Goal: Navigation & Orientation: Find specific page/section

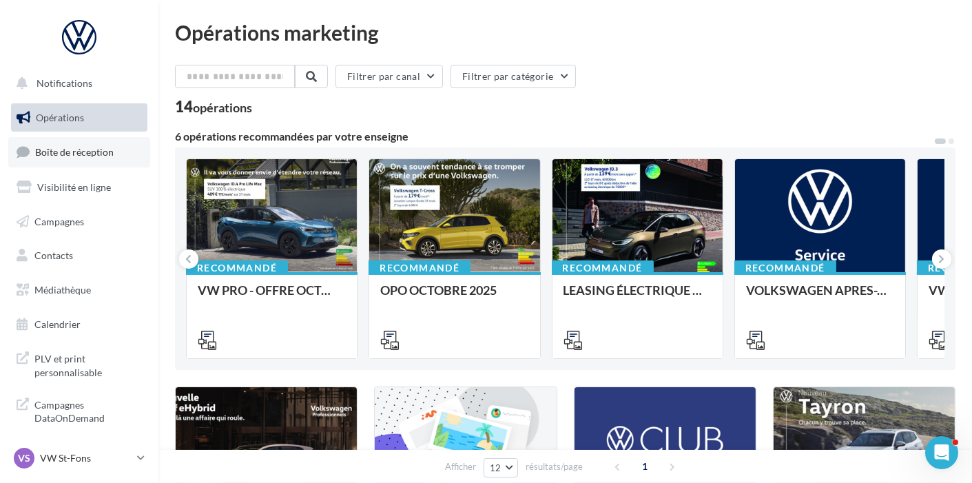
click at [109, 147] on span "Boîte de réception" at bounding box center [74, 152] width 79 height 12
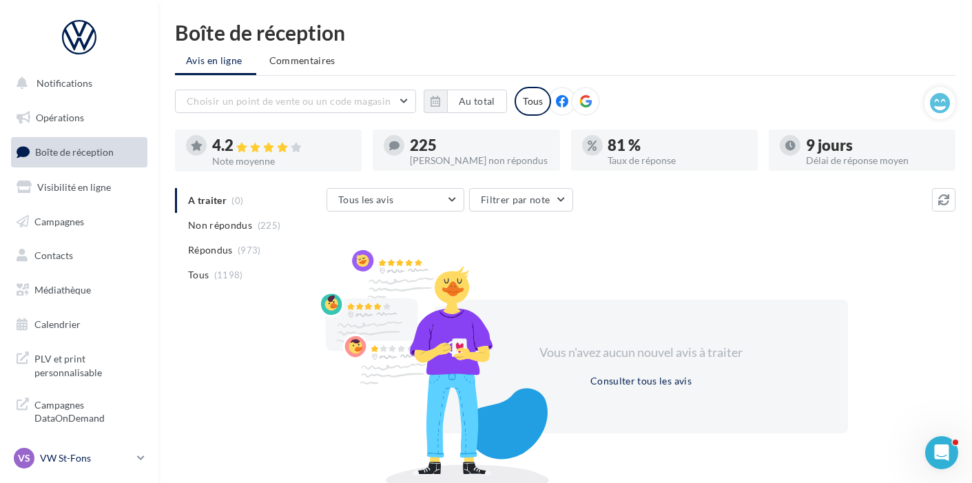
click at [125, 458] on p "VW St-Fons" at bounding box center [86, 458] width 92 height 14
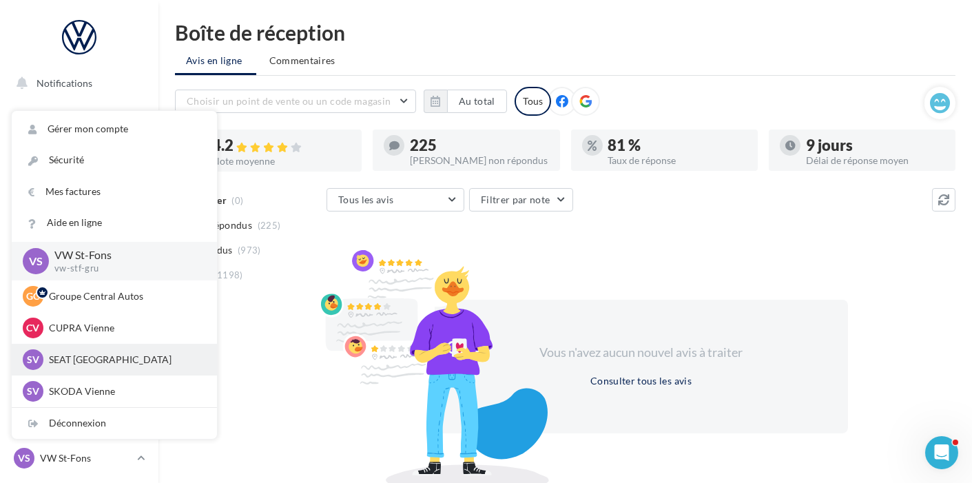
scroll to position [125, 0]
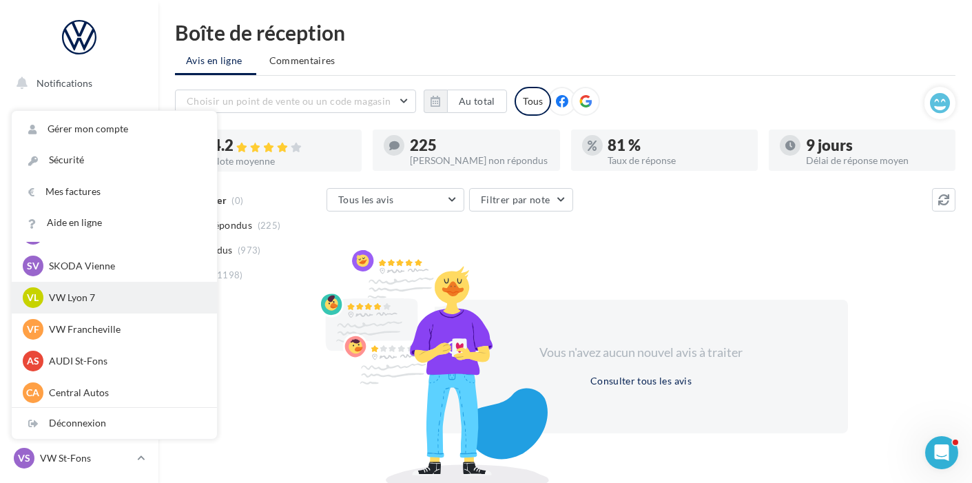
click at [119, 307] on div "VL VW Lyon 7 vw-lyo-gru" at bounding box center [114, 297] width 183 height 21
